Goal: Task Accomplishment & Management: Manage account settings

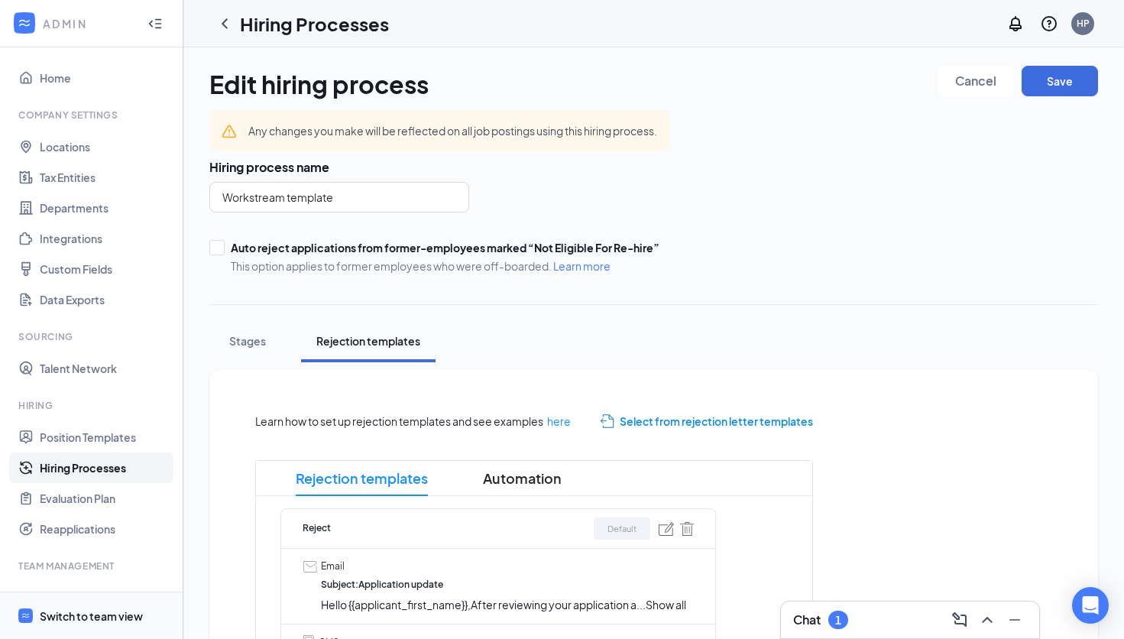
click at [97, 611] on div "Switch to team view" at bounding box center [91, 615] width 103 height 15
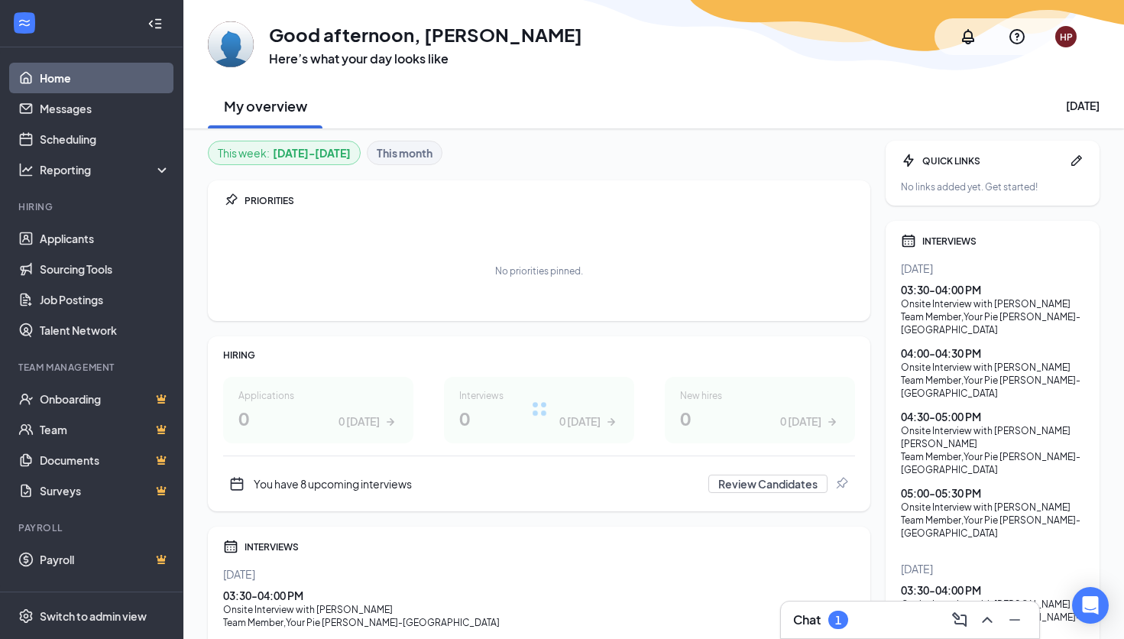
click at [793, 638] on div "Chat 1" at bounding box center [910, 619] width 260 height 38
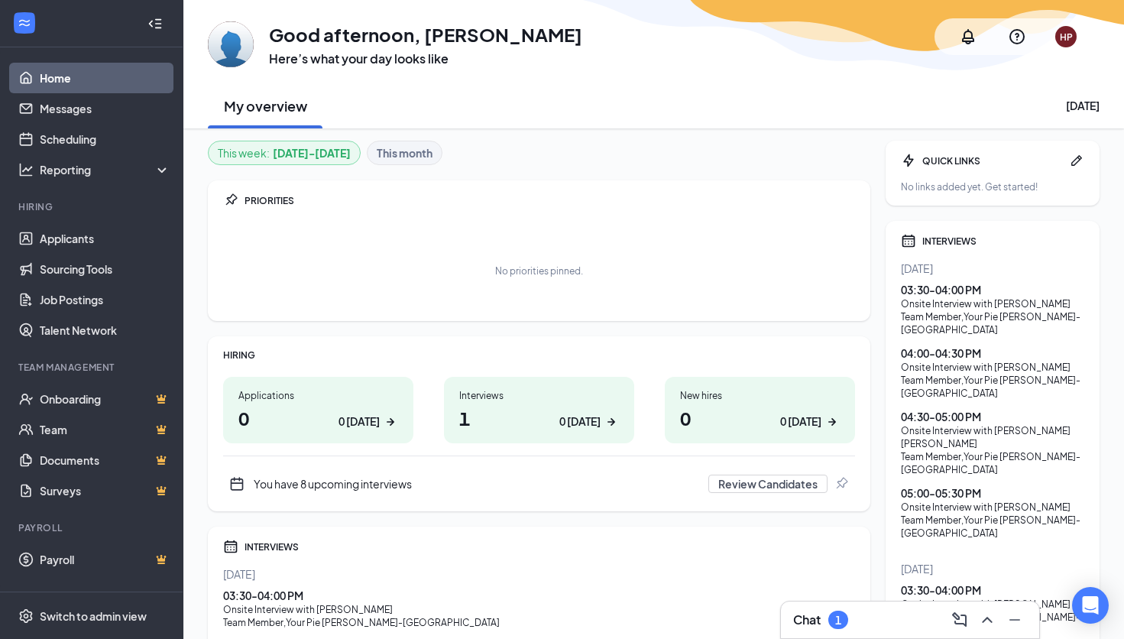
click at [807, 630] on div "Chat 1" at bounding box center [910, 619] width 234 height 24
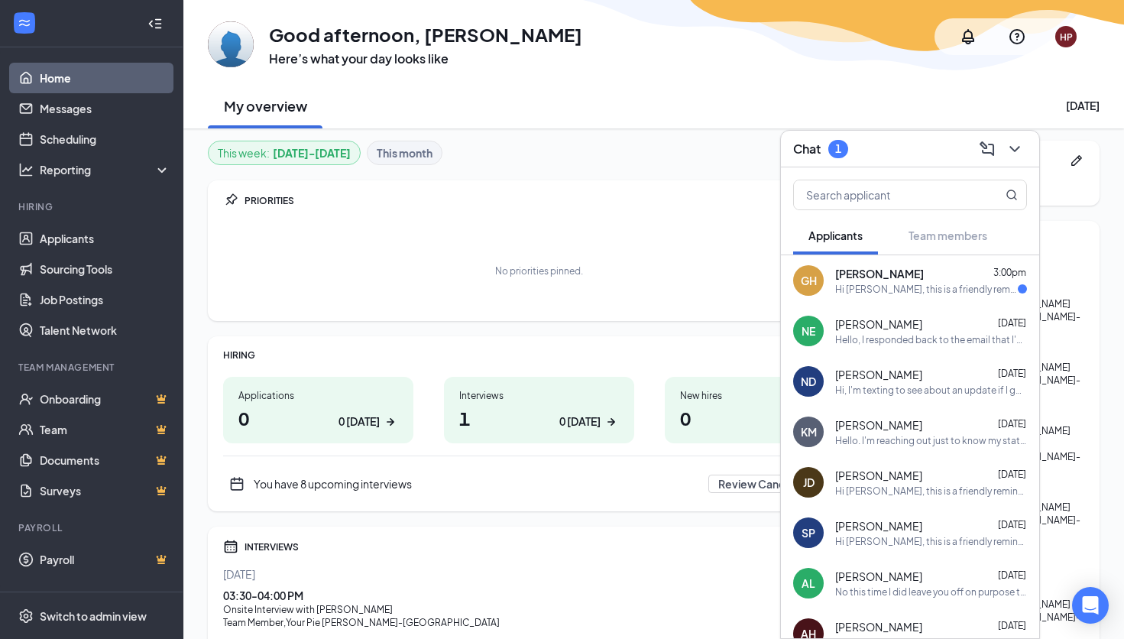
click at [866, 283] on div "Hi [PERSON_NAME], this is a friendly reminder. Your meeting with Your Pie Pizza…" at bounding box center [926, 289] width 183 height 13
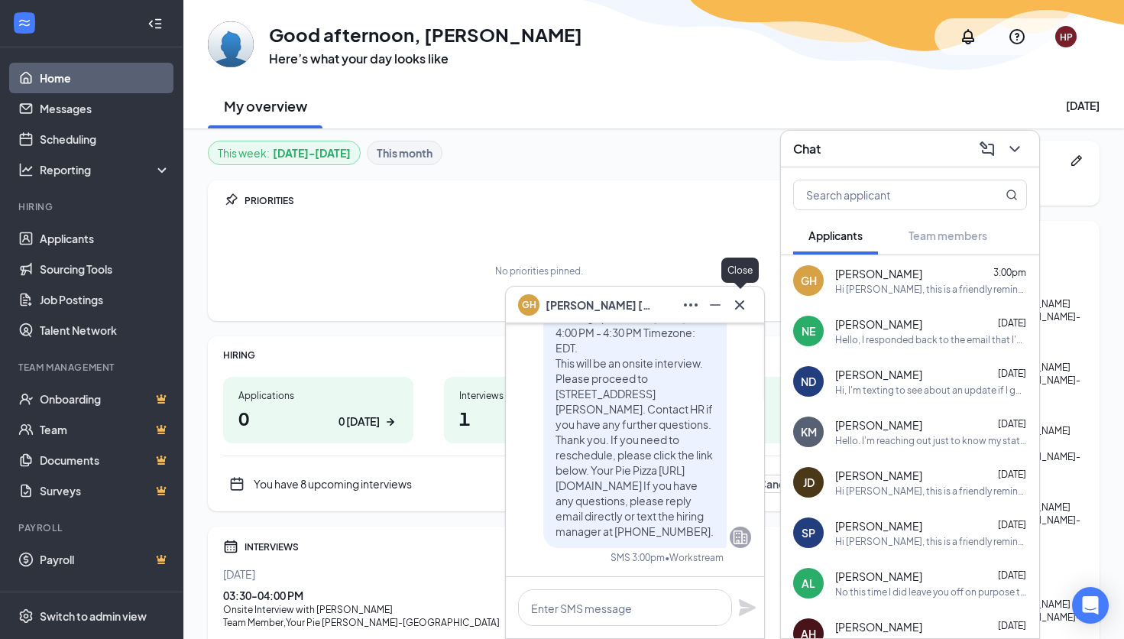
click at [739, 296] on icon "Cross" at bounding box center [739, 305] width 18 height 18
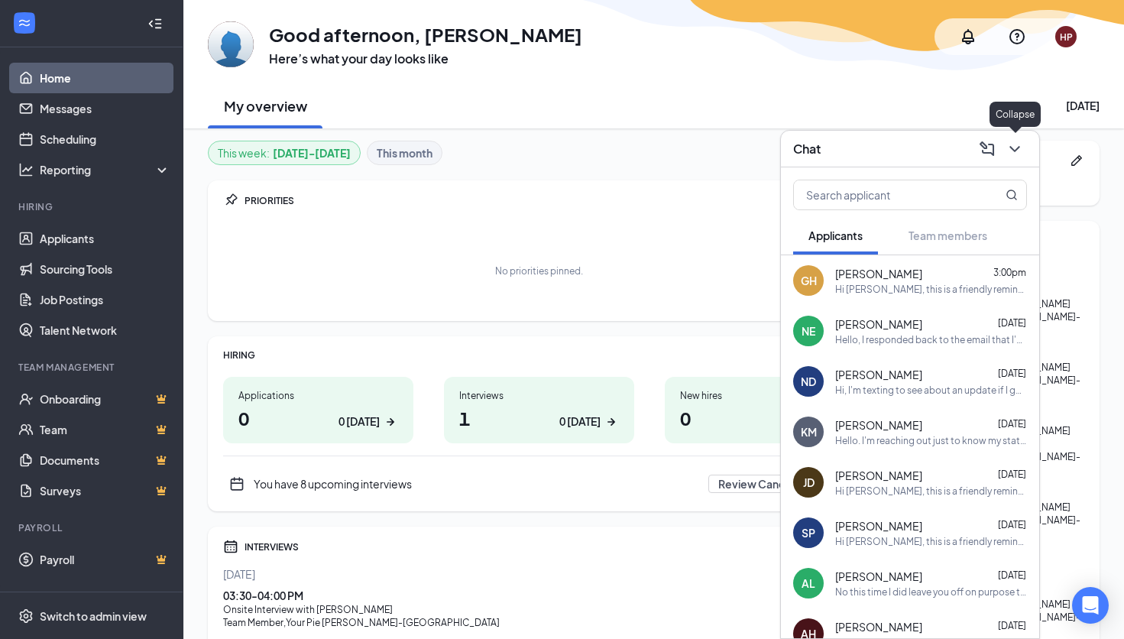
click at [1012, 151] on icon "ChevronDown" at bounding box center [1014, 149] width 18 height 18
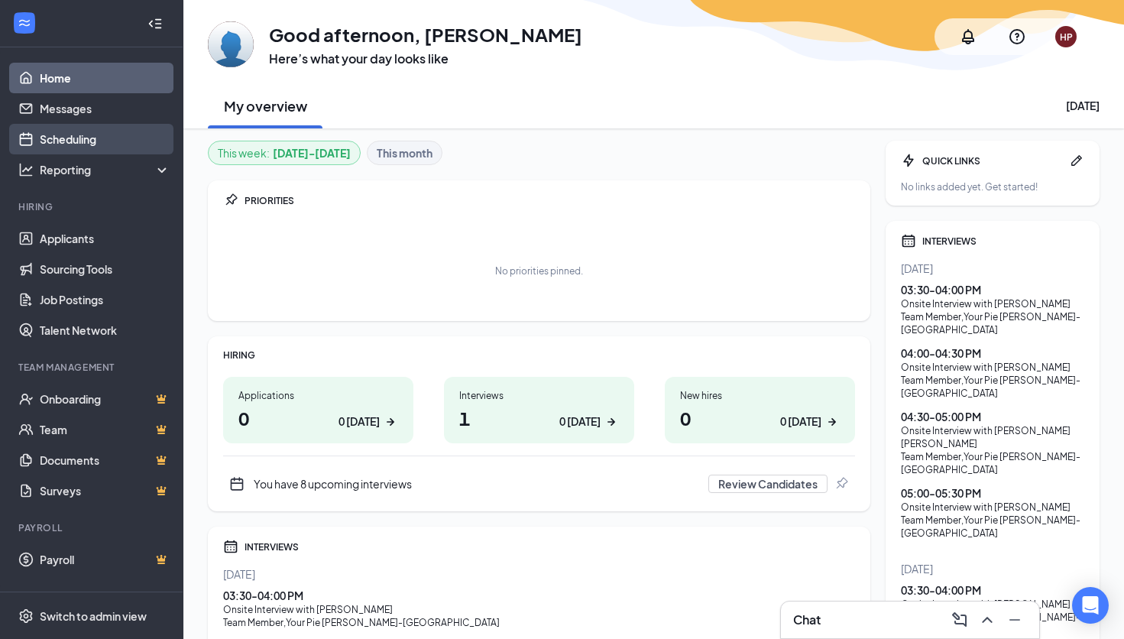
click at [77, 144] on link "Scheduling" at bounding box center [105, 139] width 131 height 31
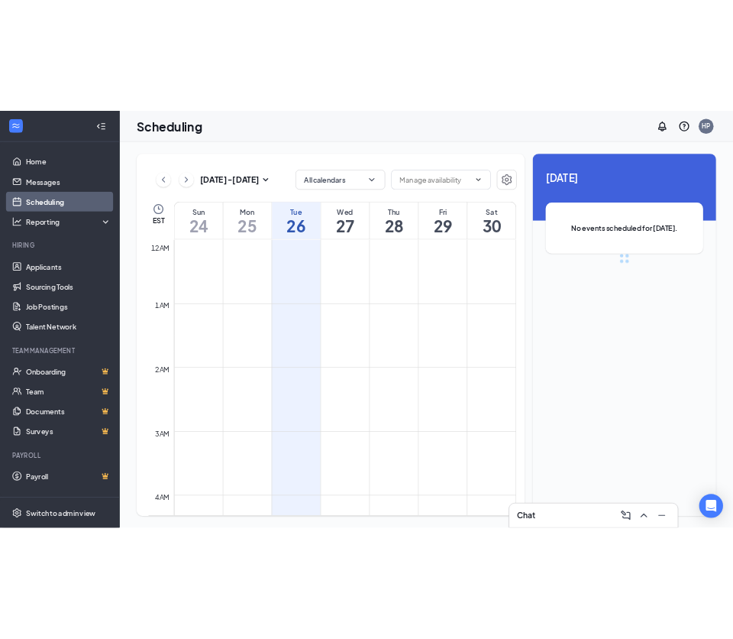
scroll to position [751, 0]
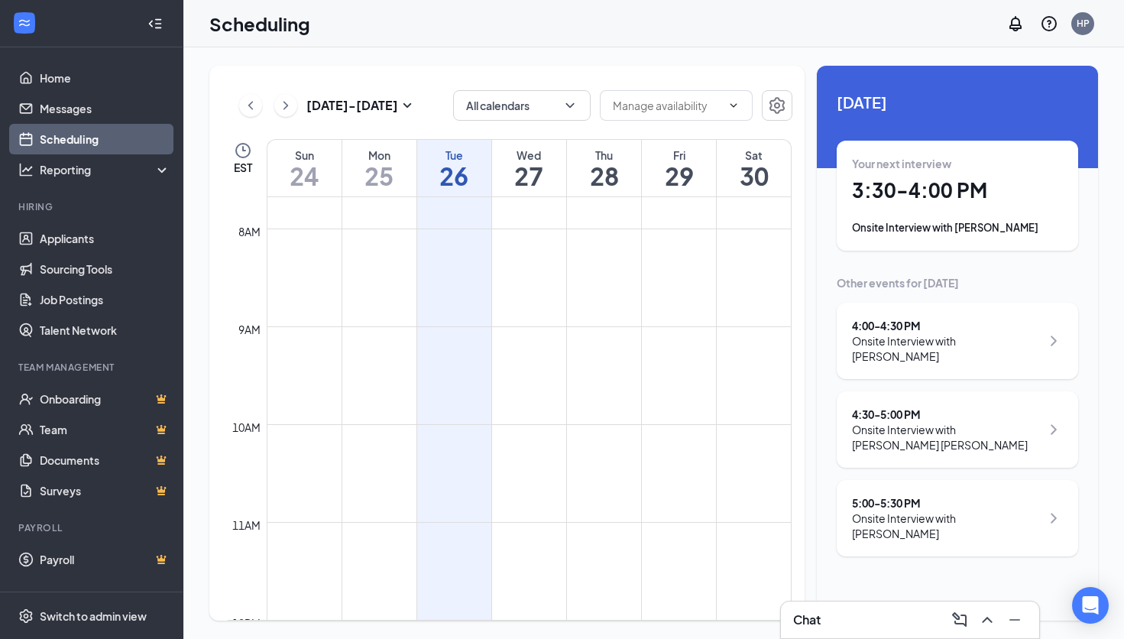
click at [921, 199] on h1 "3:30 - 4:00 PM" at bounding box center [957, 190] width 211 height 26
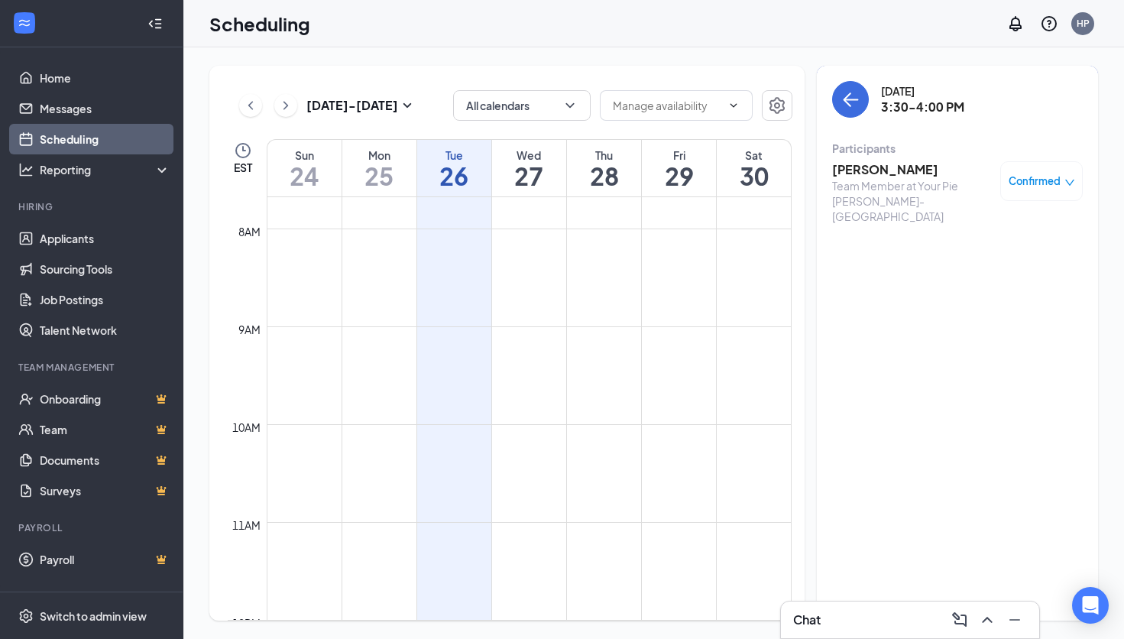
click at [855, 154] on div "Participants" at bounding box center [957, 148] width 251 height 15
click at [855, 172] on h3 "[PERSON_NAME]" at bounding box center [912, 169] width 160 height 17
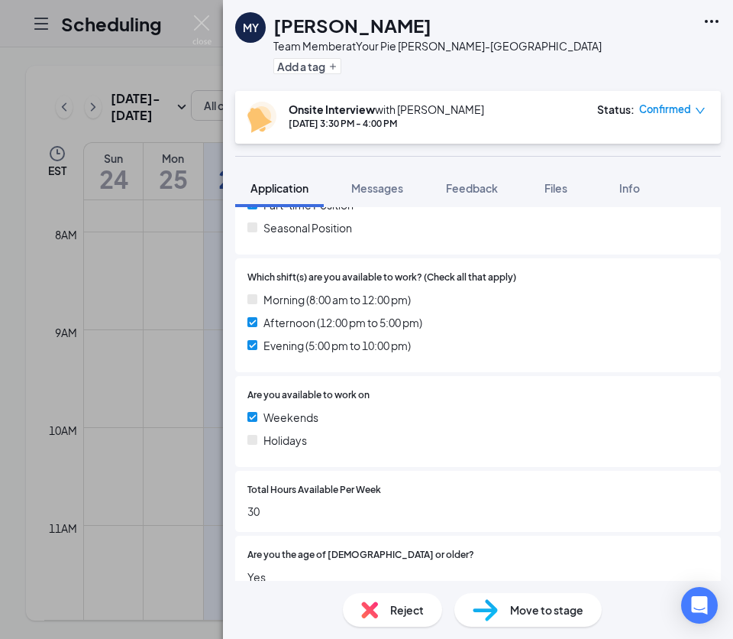
scroll to position [591, 0]
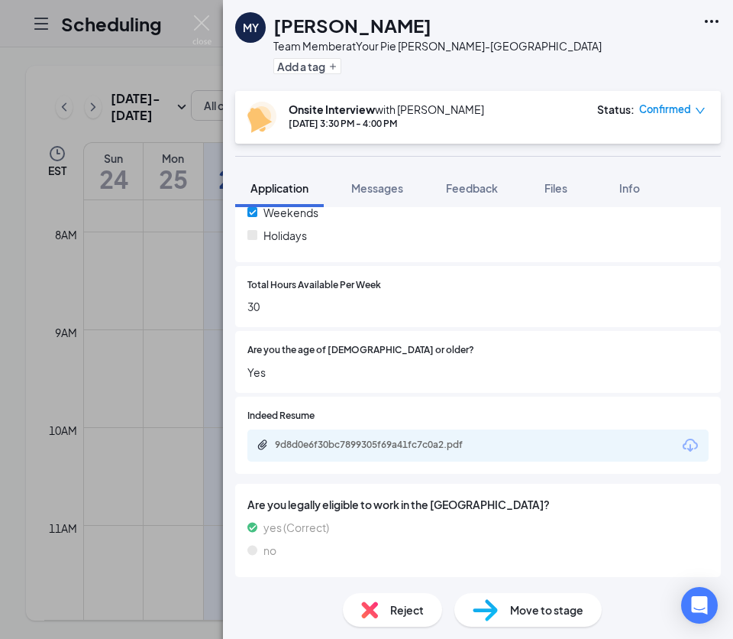
click at [458, 450] on div "9d8d0e6f30bc7899305f69a41fc7c0a2.pdf" at bounding box center [382, 445] width 214 height 12
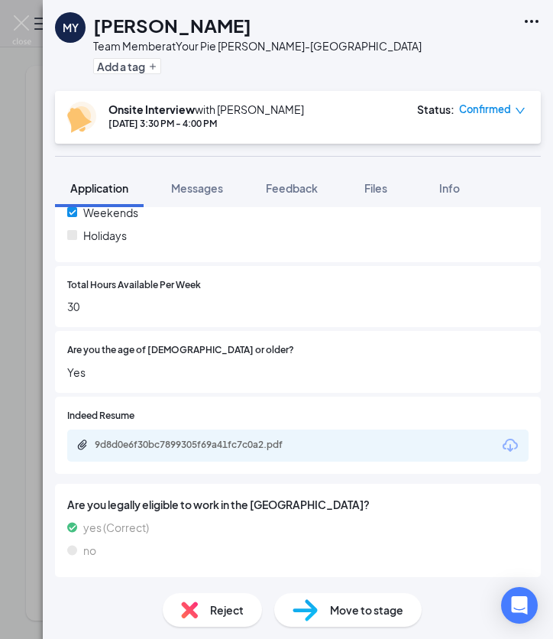
scroll to position [584, 0]
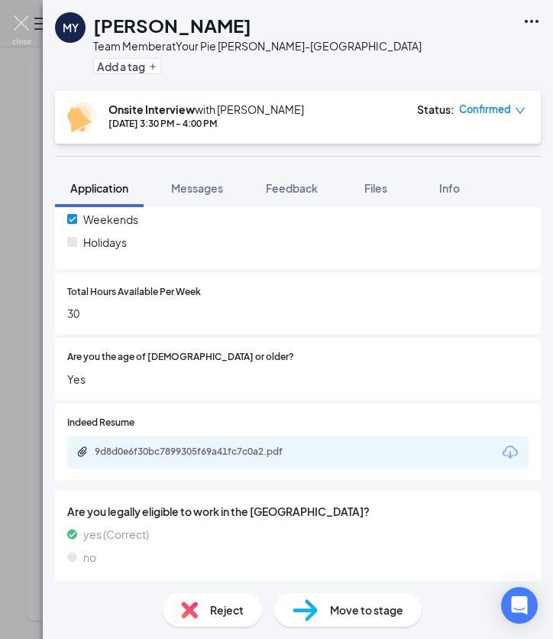
click at [24, 28] on img at bounding box center [21, 30] width 19 height 30
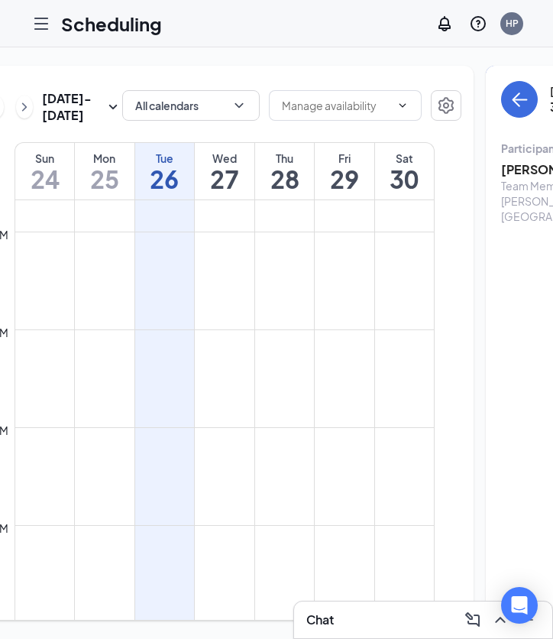
scroll to position [0, 83]
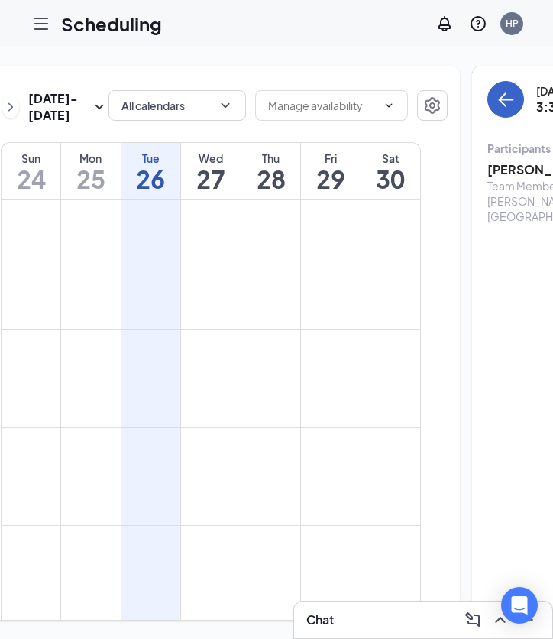
click at [487, 115] on button "back-button" at bounding box center [505, 99] width 37 height 37
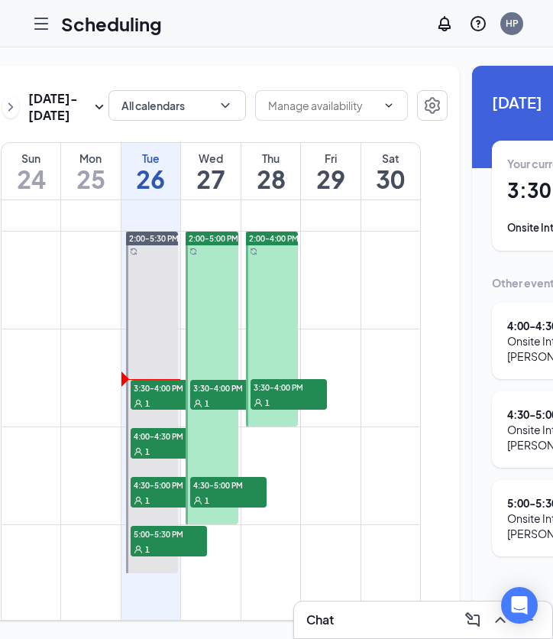
scroll to position [1342, 0]
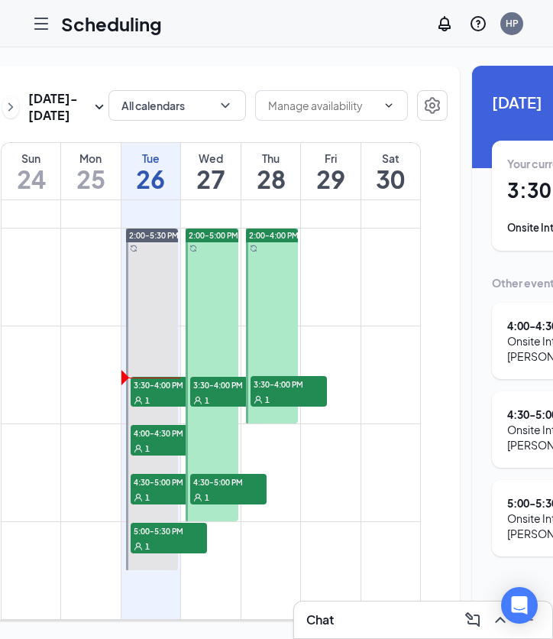
click at [165, 455] on div "1" at bounding box center [169, 447] width 76 height 15
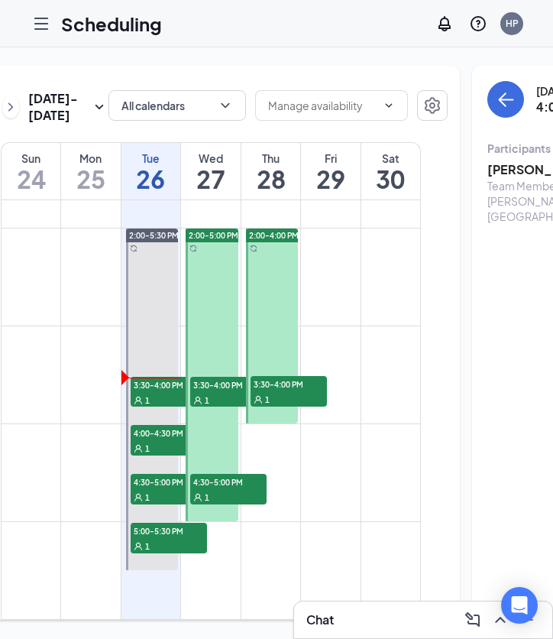
click at [208, 503] on span "1" at bounding box center [207, 497] width 5 height 11
click at [207, 392] on span "3:30-4:00 PM" at bounding box center [228, 384] width 76 height 15
click at [277, 391] on span "3:30-4:00 PM" at bounding box center [289, 383] width 76 height 15
click at [497, 94] on icon "ArrowLeft" at bounding box center [506, 99] width 18 height 18
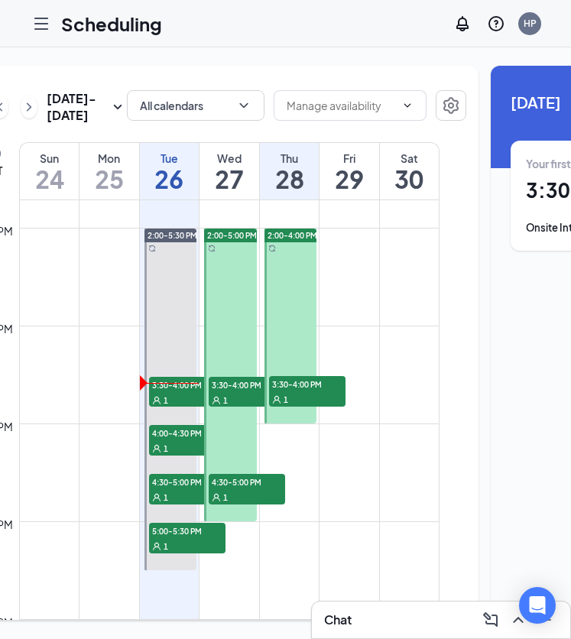
scroll to position [0, 63]
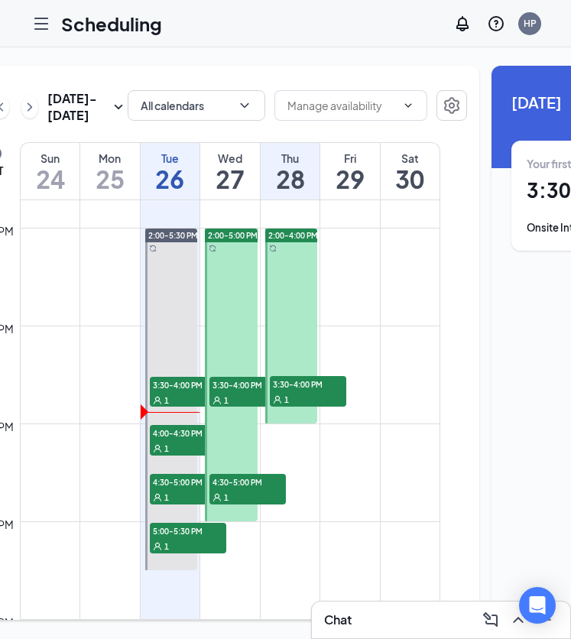
click at [179, 455] on div "1" at bounding box center [188, 447] width 76 height 15
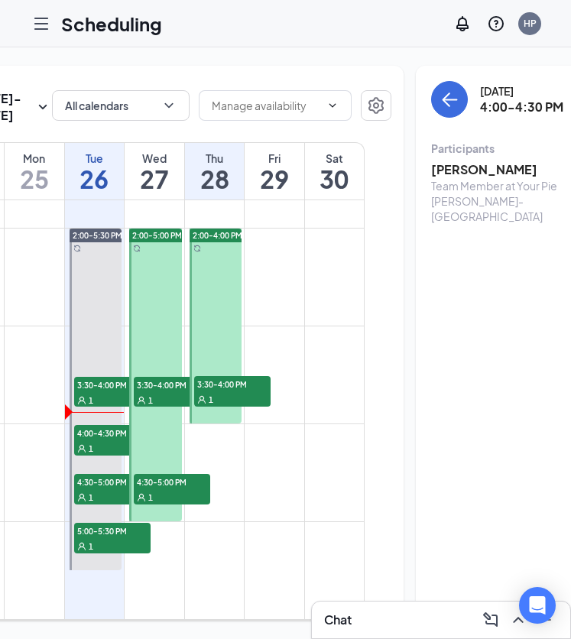
scroll to position [0, 160]
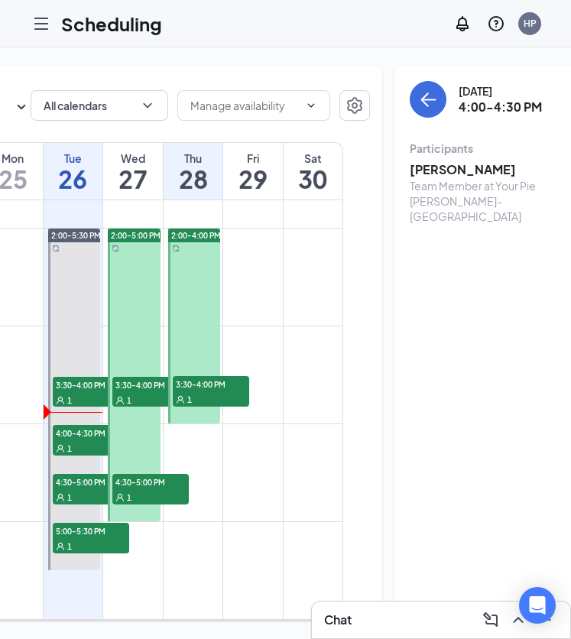
click at [432, 193] on div "Team Member at Your Pie [PERSON_NAME]-[GEOGRAPHIC_DATA]" at bounding box center [489, 201] width 160 height 46
click at [435, 175] on h3 "[PERSON_NAME]" at bounding box center [489, 169] width 160 height 17
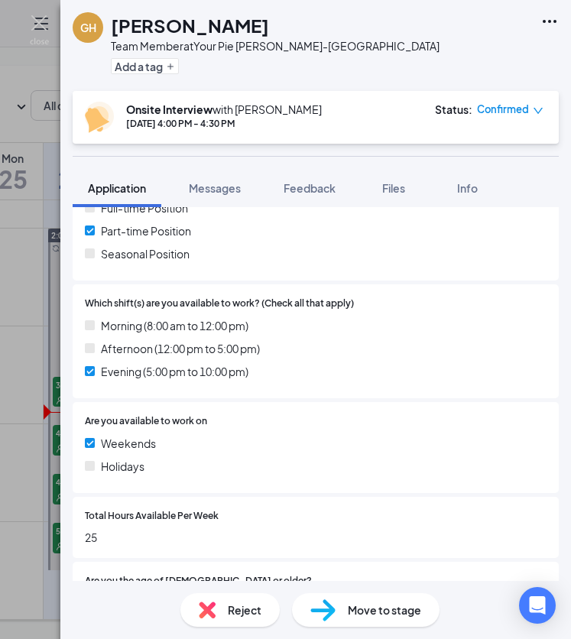
scroll to position [591, 0]
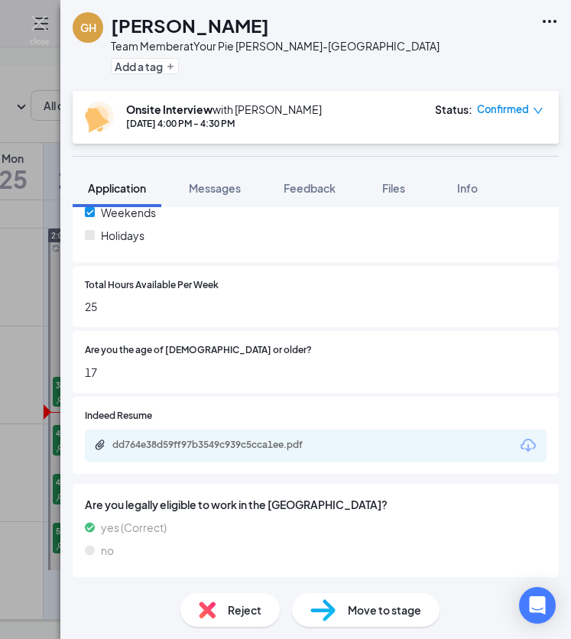
click at [277, 447] on div "dd764e38d59ff97b3549c939c5cca1ee.pdf" at bounding box center [219, 445] width 214 height 12
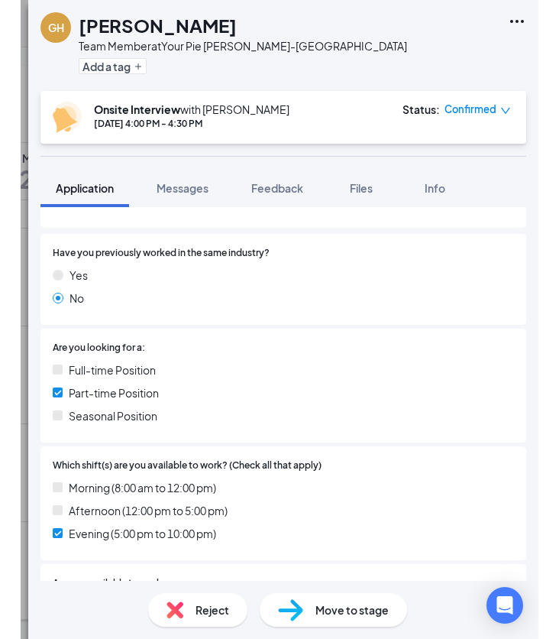
scroll to position [0, 0]
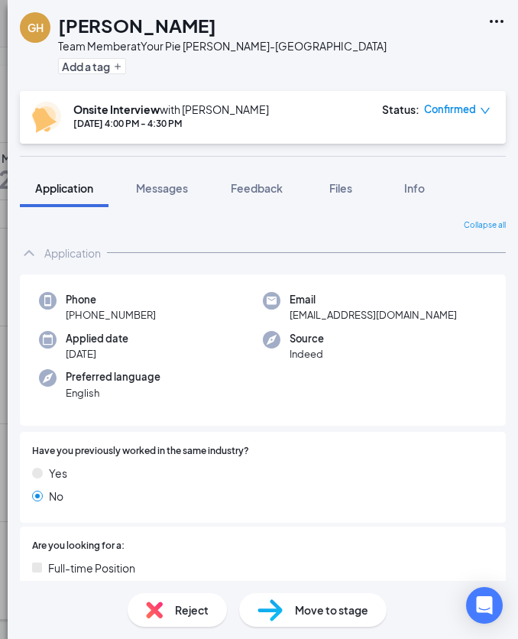
click at [2, 125] on div "GH [PERSON_NAME] Team Member at Your Pie [PERSON_NAME]-Kelleytown Add a tag Ons…" at bounding box center [259, 319] width 518 height 639
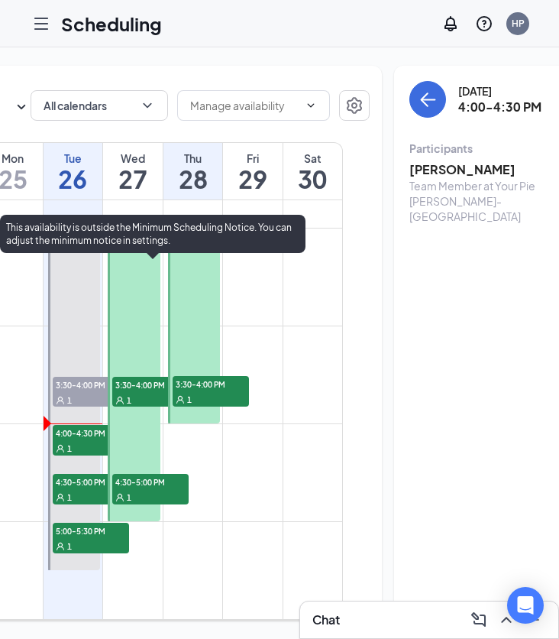
click at [70, 503] on span "1" at bounding box center [69, 497] width 5 height 11
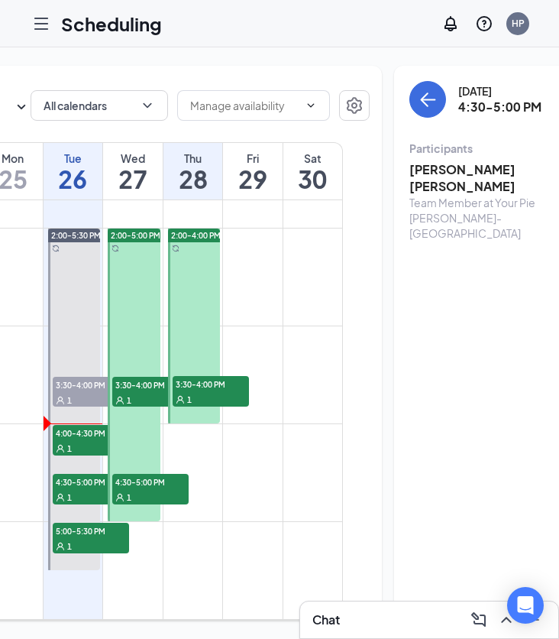
click at [59, 551] on icon "User" at bounding box center [60, 546] width 9 height 9
click at [285, 374] on td at bounding box center [133, 362] width 420 height 24
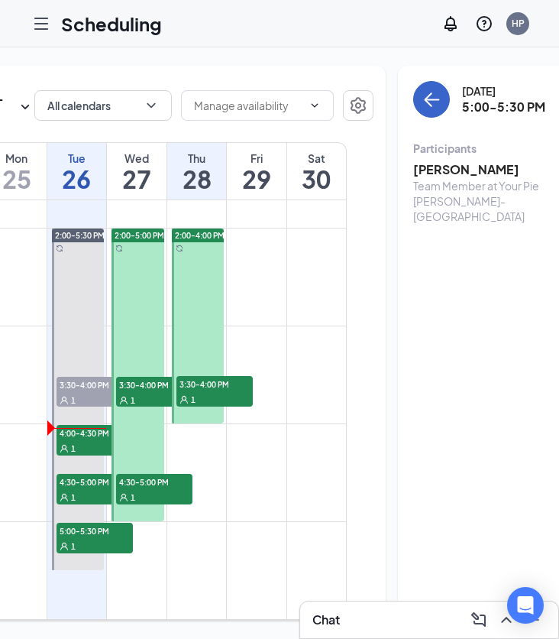
click at [422, 108] on icon "ArrowLeft" at bounding box center [431, 99] width 18 height 18
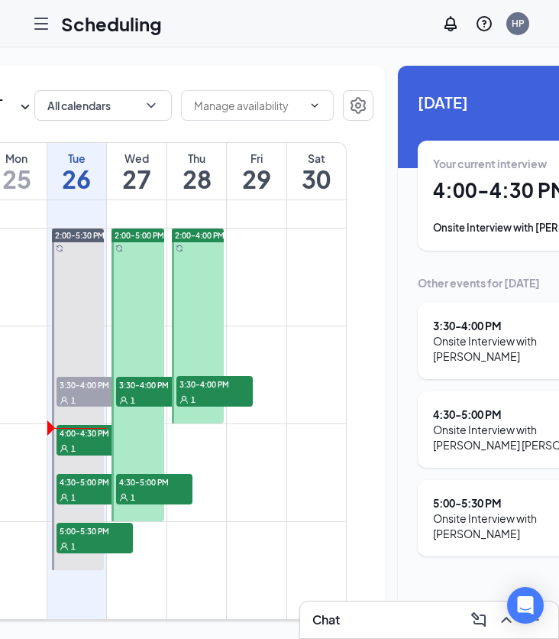
click at [367, 95] on div "[DATE] - [DATE] All calendars EST Sun 24 Mon 25 Tue 26 Wed 27 Thu 28 Fri 29 Sat…" at bounding box center [274, 343] width 810 height 555
